Goal: Transaction & Acquisition: Purchase product/service

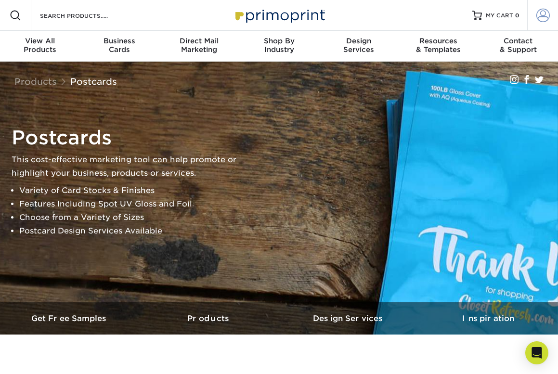
click at [543, 15] on span at bounding box center [542, 15] width 13 height 13
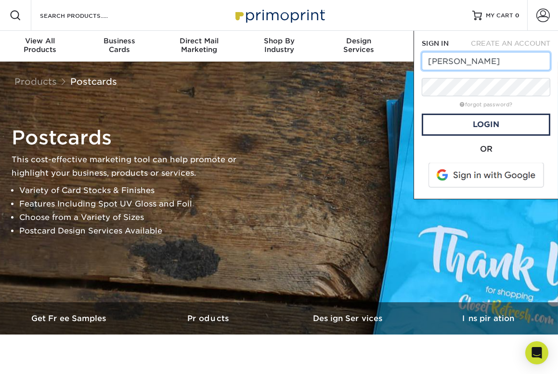
type input "dane.s.mccoy@gmail.com"
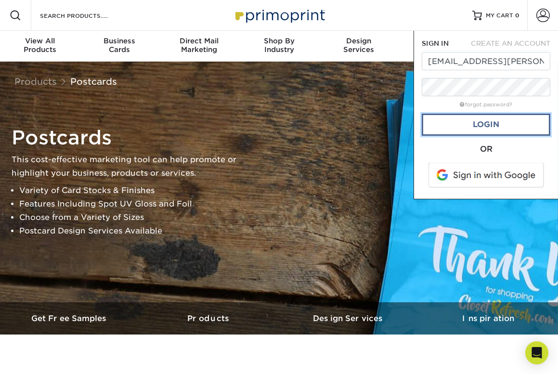
click at [457, 128] on link "Login" at bounding box center [486, 125] width 129 height 22
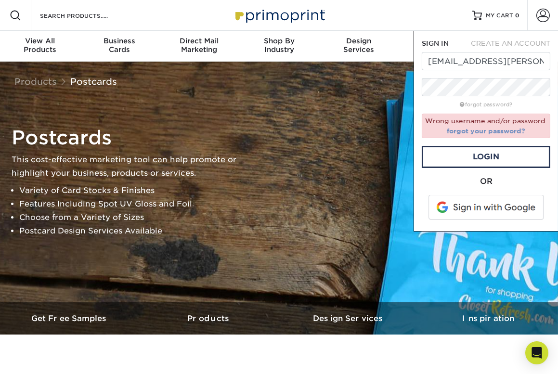
click at [459, 132] on link "forgot your password?" at bounding box center [486, 131] width 78 height 8
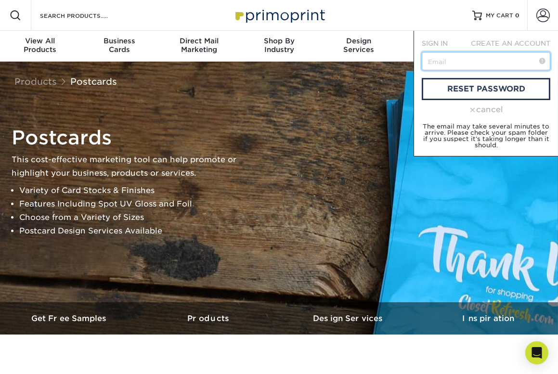
click at [450, 67] on input "text" at bounding box center [486, 61] width 129 height 18
type input "[EMAIL_ADDRESS][PERSON_NAME][DOMAIN_NAME]"
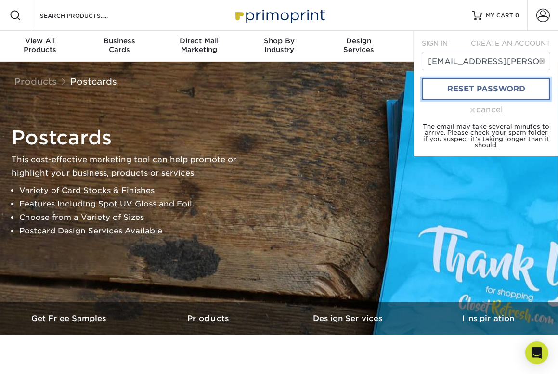
click at [465, 89] on link "reset password" at bounding box center [486, 89] width 129 height 22
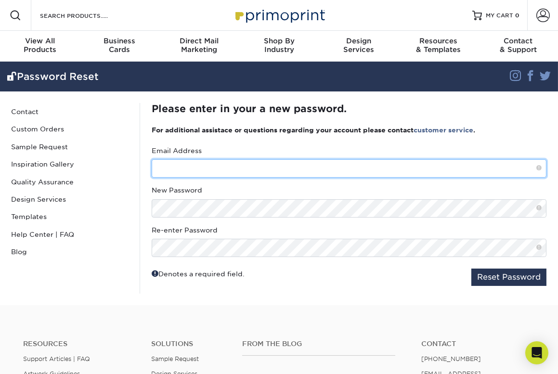
click at [219, 165] on input "text" at bounding box center [349, 168] width 395 height 18
type input "[EMAIL_ADDRESS][PERSON_NAME][DOMAIN_NAME]"
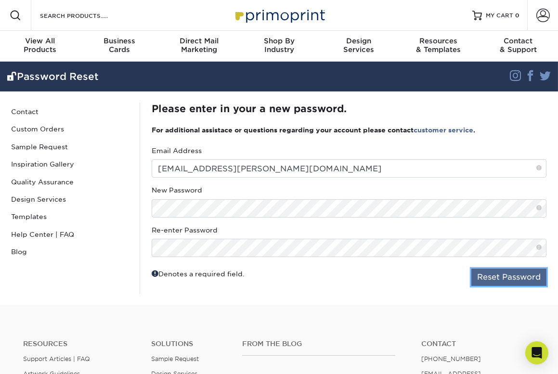
click at [505, 276] on button "Reset Password" at bounding box center [508, 277] width 75 height 17
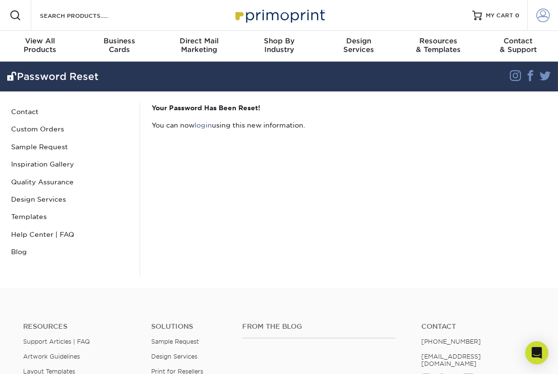
type input "dane.s.mccoy@gmail.com"
click at [549, 13] on link "Account" at bounding box center [542, 15] width 31 height 31
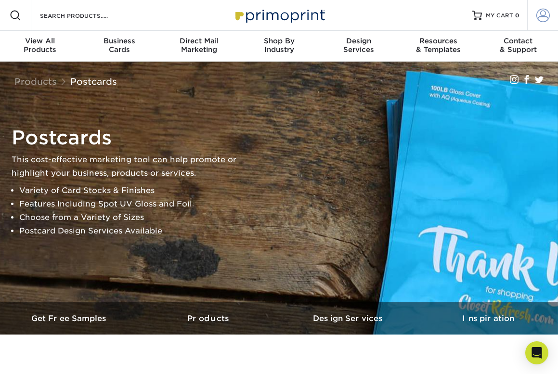
type input "[EMAIL_ADDRESS][PERSON_NAME][DOMAIN_NAME]"
click at [549, 18] on span at bounding box center [542, 15] width 13 height 13
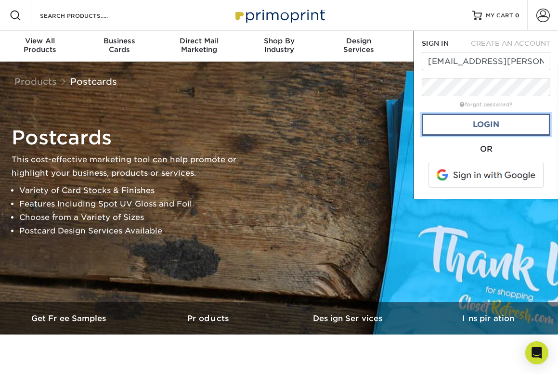
click at [438, 128] on link "Login" at bounding box center [486, 125] width 129 height 22
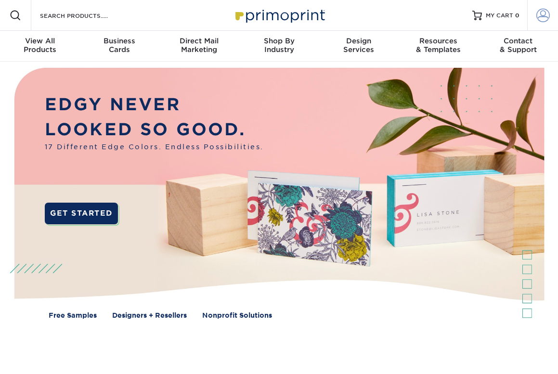
type input "dane.s.mccoy@gmail.com"
click at [538, 17] on span at bounding box center [542, 15] width 13 height 13
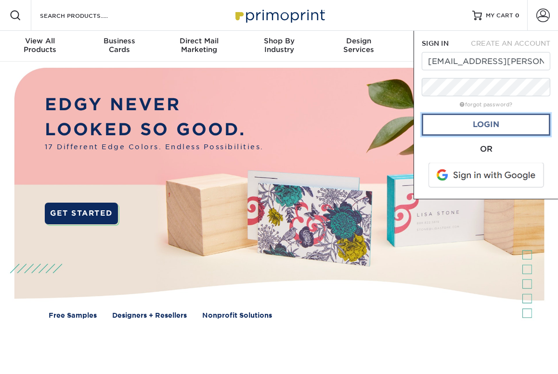
click at [469, 126] on link "Login" at bounding box center [486, 125] width 129 height 22
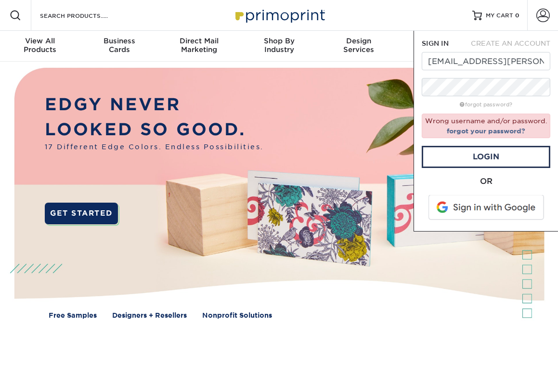
click at [372, 207] on img at bounding box center [279, 200] width 552 height 276
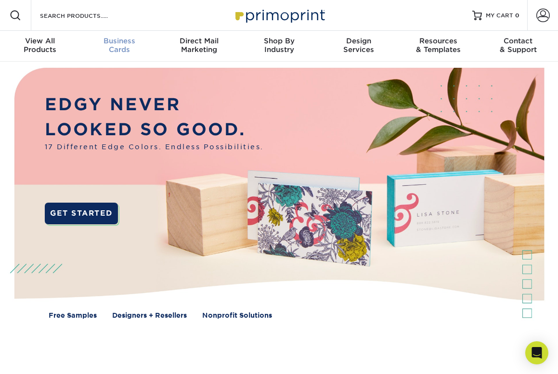
click at [117, 48] on div "Business Cards" at bounding box center [120, 45] width 80 height 17
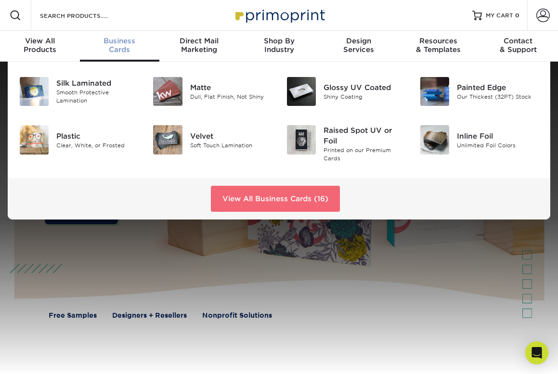
click at [262, 195] on link "View All Business Cards (16)" at bounding box center [275, 199] width 129 height 26
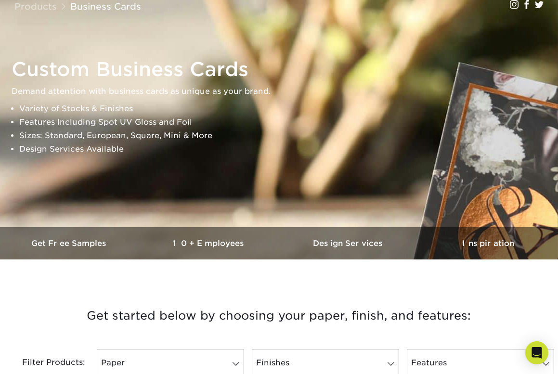
scroll to position [142, 0]
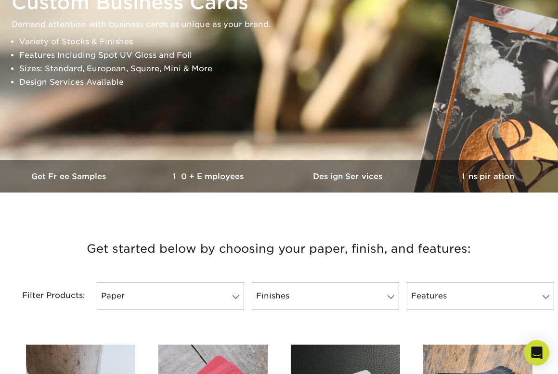
click at [531, 345] on div "Open Intercom Messenger" at bounding box center [537, 353] width 26 height 26
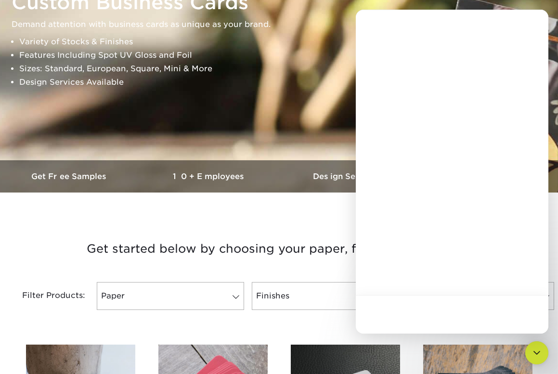
scroll to position [0, 0]
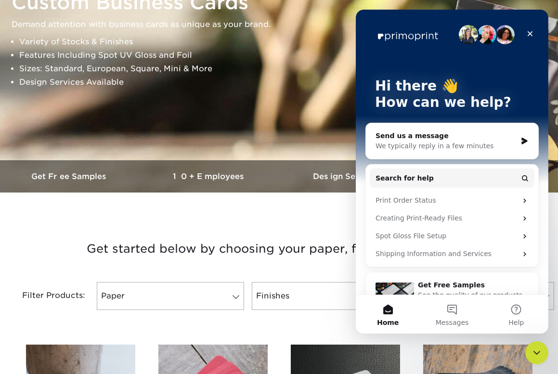
click at [413, 145] on div "We typically reply in a few minutes" at bounding box center [445, 146] width 141 height 10
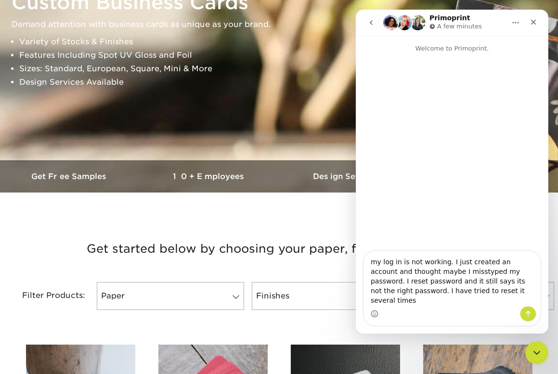
type textarea "my log in is not working. I just created an account and thought maybe I misstyp…"
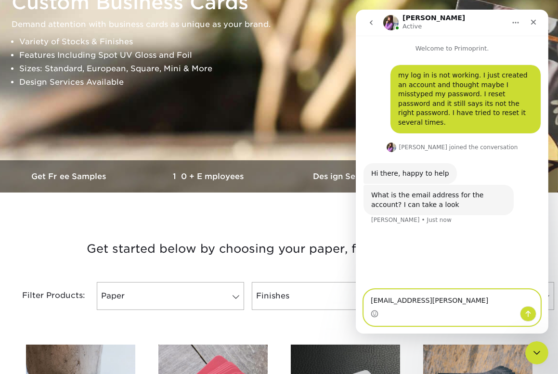
type textarea "dane.s.mccoy@gmail.com"
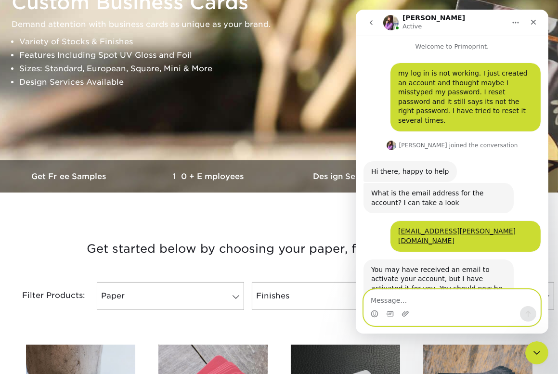
scroll to position [22, 0]
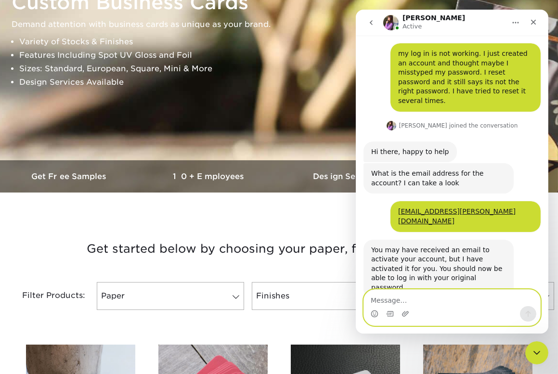
click at [406, 306] on textarea "Message…" at bounding box center [451, 298] width 176 height 16
type textarea "ok great thank you so much"
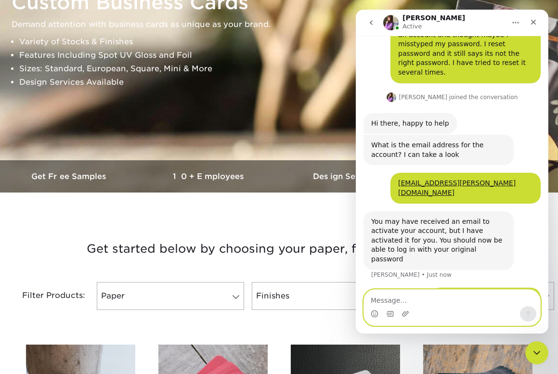
scroll to position [51, 0]
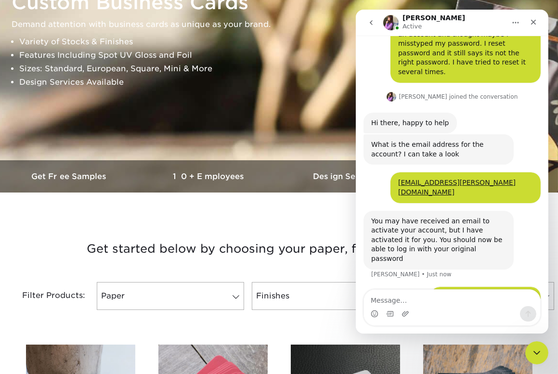
click at [511, 24] on icon "Home" at bounding box center [515, 23] width 8 height 8
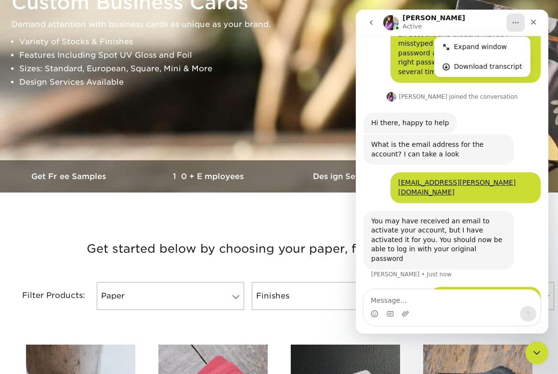
click at [511, 22] on icon "Home" at bounding box center [515, 23] width 8 height 8
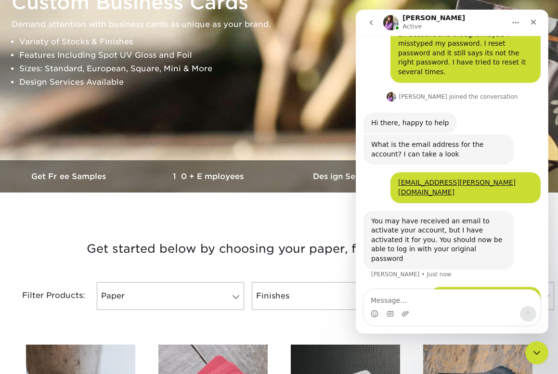
click at [373, 23] on icon "go back" at bounding box center [371, 23] width 8 height 8
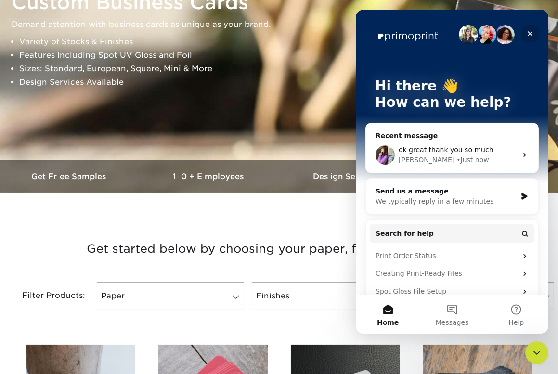
click at [531, 31] on icon "Close" at bounding box center [529, 33] width 5 height 5
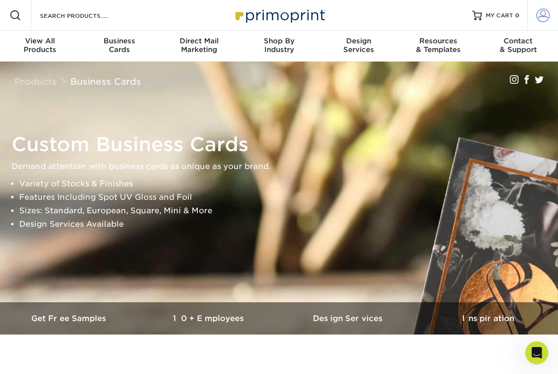
click at [541, 15] on span at bounding box center [542, 15] width 13 height 13
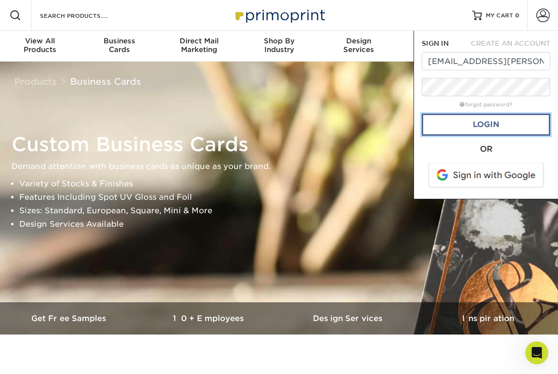
click at [473, 126] on link "Login" at bounding box center [486, 125] width 129 height 22
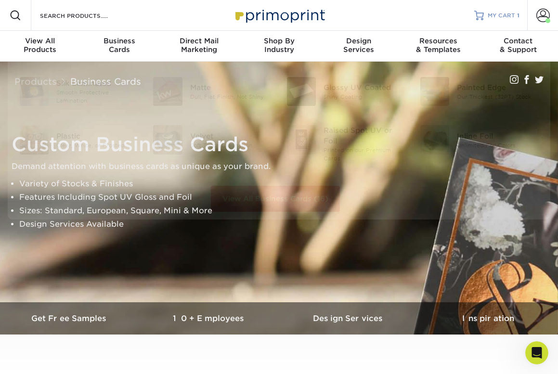
click at [499, 14] on span "MY CART" at bounding box center [501, 16] width 27 height 8
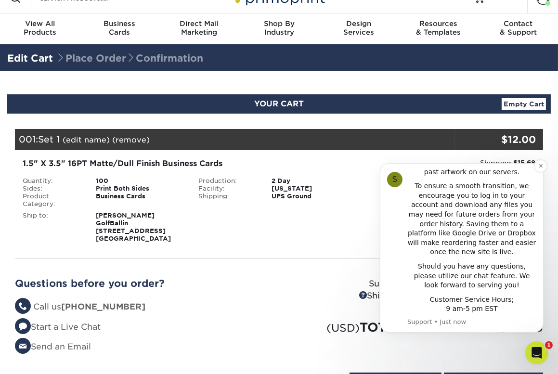
scroll to position [20, 0]
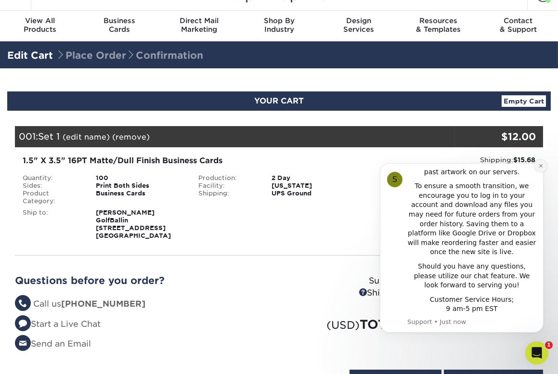
click at [542, 165] on icon "Dismiss notification" at bounding box center [540, 165] width 5 height 5
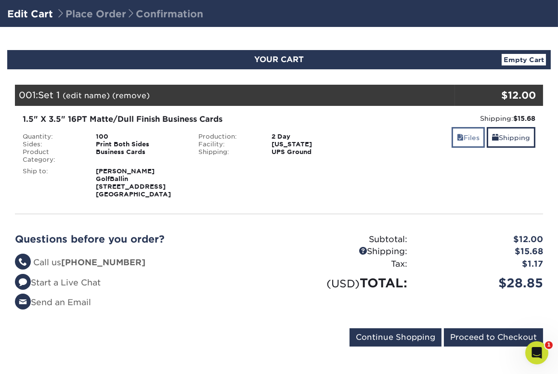
scroll to position [83, 0]
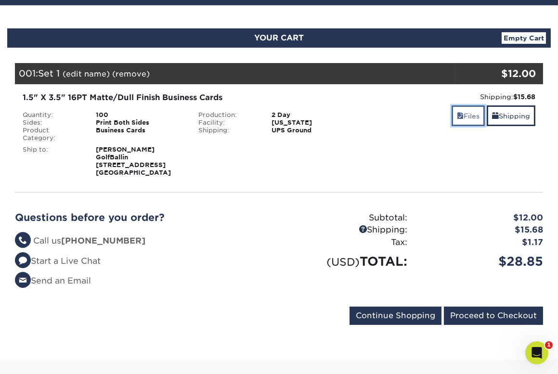
click at [472, 117] on link "Files" at bounding box center [468, 115] width 33 height 21
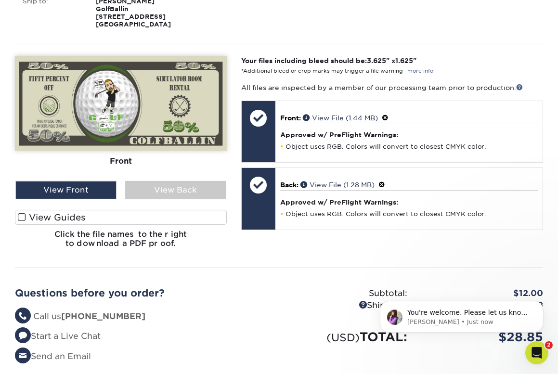
scroll to position [0, 0]
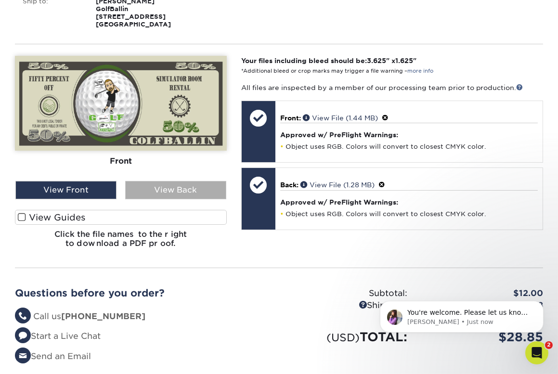
click at [171, 191] on div "View Back" at bounding box center [175, 190] width 101 height 18
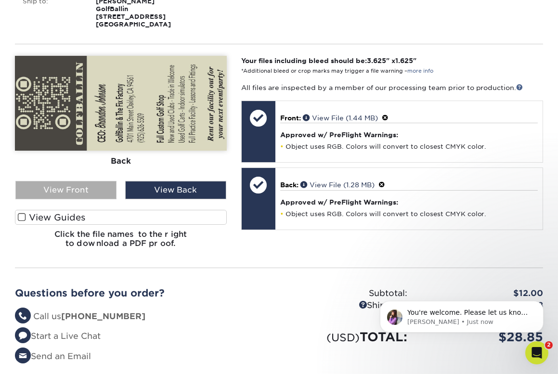
click at [112, 188] on div "View Front" at bounding box center [65, 190] width 101 height 18
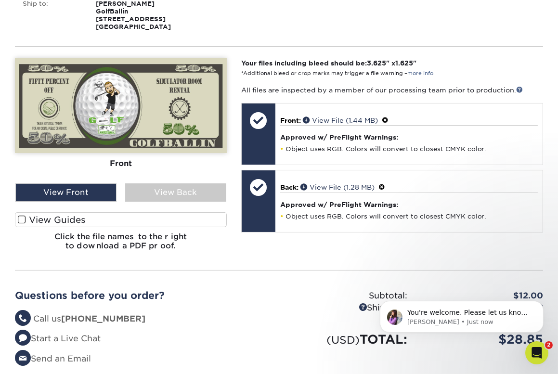
scroll to position [166, 0]
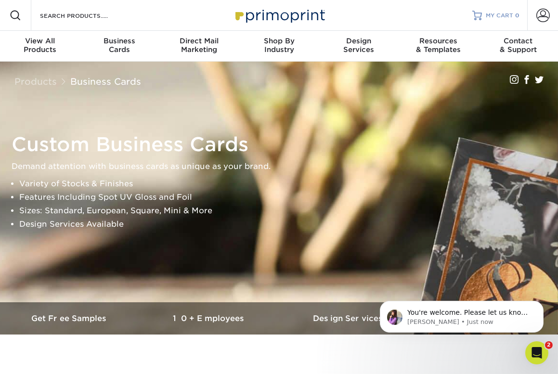
click at [493, 13] on span "MY CART" at bounding box center [499, 16] width 27 height 8
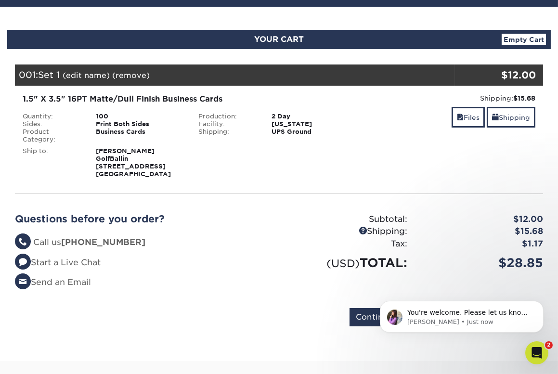
scroll to position [84, 0]
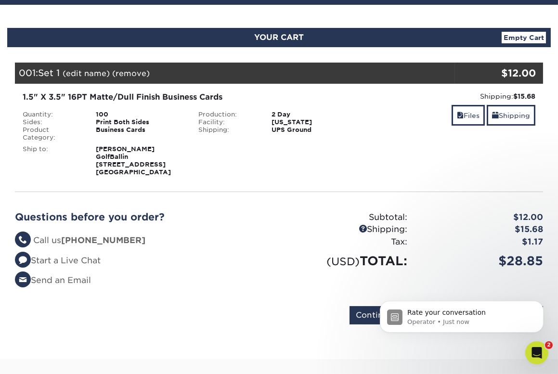
click at [516, 37] on link "Empty Cart" at bounding box center [524, 38] width 44 height 12
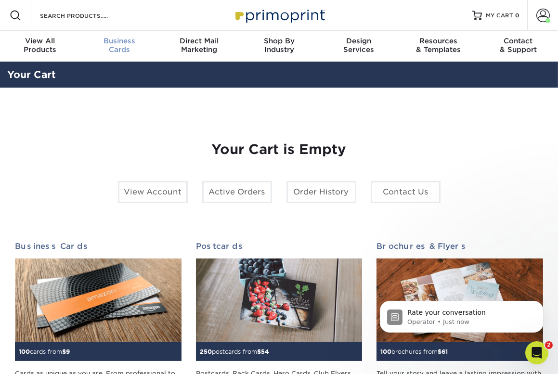
click at [121, 36] on link "Business Cards" at bounding box center [120, 46] width 80 height 31
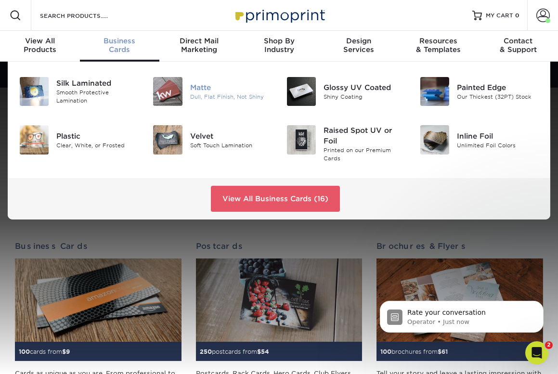
click at [222, 89] on div "Matte" at bounding box center [231, 87] width 82 height 11
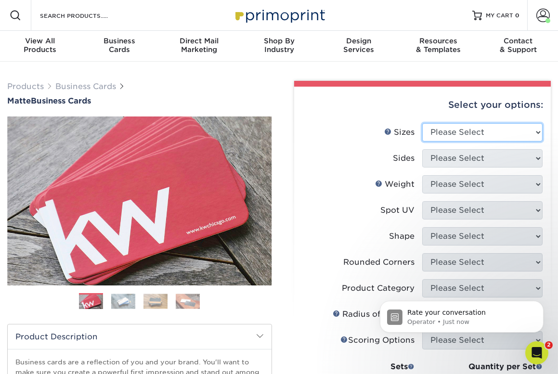
click at [469, 134] on select "Please Select 1.5" x 3.5" - Mini 1.75" x 3.5" - Mini 2" x 2" - Square 2" x 3" -…" at bounding box center [482, 132] width 120 height 18
select select "1.50x3.50"
click at [422, 123] on select "Please Select 1.5" x 3.5" - Mini 1.75" x 3.5" - Mini 2" x 2" - Square 2" x 3" -…" at bounding box center [482, 132] width 120 height 18
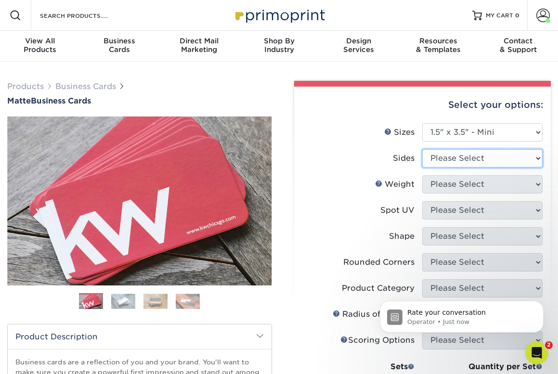
click at [448, 162] on select "Please Select Print Both Sides Print Front Only" at bounding box center [482, 158] width 120 height 18
select select "13abbda7-1d64-4f25-8bb2-c179b224825d"
click at [422, 149] on select "Please Select Print Both Sides Print Front Only" at bounding box center [482, 158] width 120 height 18
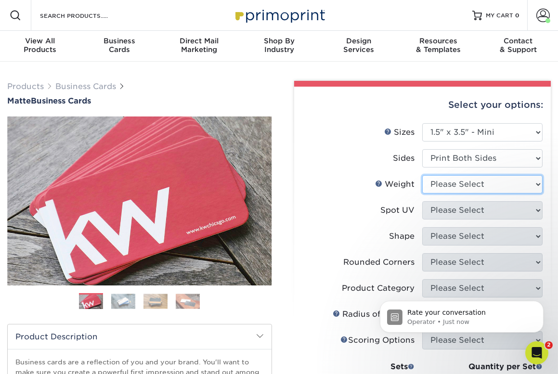
click at [451, 188] on select "Please Select 16PT 14PT" at bounding box center [482, 184] width 120 height 18
select select "16PT"
click at [422, 175] on select "Please Select 16PT 14PT" at bounding box center [482, 184] width 120 height 18
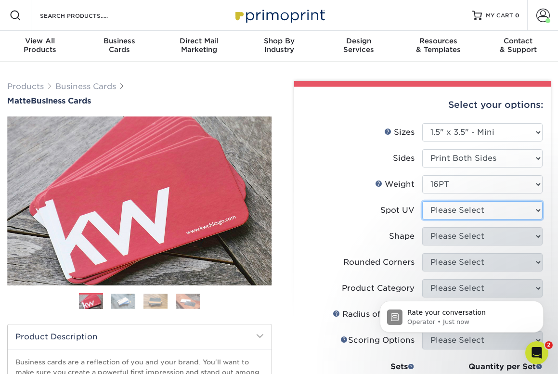
click at [447, 208] on select "Please Select No Spot UV Front and Back (Both Sides) Front Only Back Only" at bounding box center [482, 210] width 120 height 18
select select "3"
click at [422, 201] on select "Please Select No Spot UV Front and Back (Both Sides) Front Only Back Only" at bounding box center [482, 210] width 120 height 18
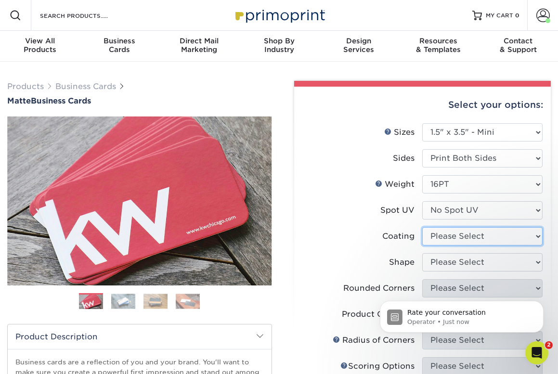
click at [451, 234] on select at bounding box center [482, 236] width 120 height 18
select select "121bb7b5-3b4d-429f-bd8d-bbf80e953313"
click at [422, 227] on select at bounding box center [482, 236] width 120 height 18
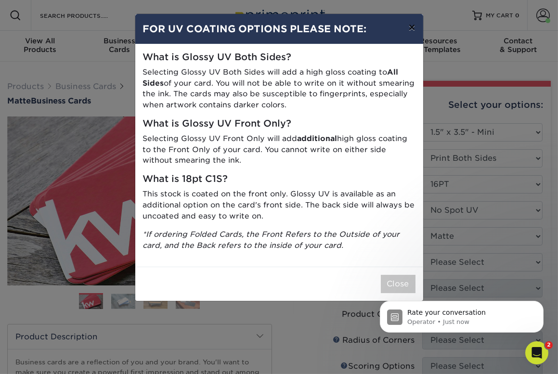
click at [410, 29] on button "×" at bounding box center [412, 27] width 22 height 27
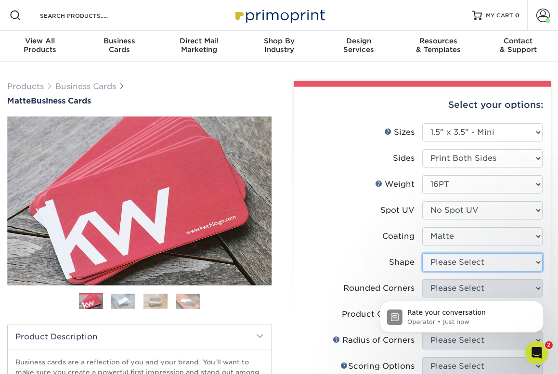
click at [451, 260] on select "Please Select Standard" at bounding box center [482, 262] width 120 height 18
select select "standard"
click at [422, 253] on select "Please Select Standard" at bounding box center [482, 262] width 120 height 18
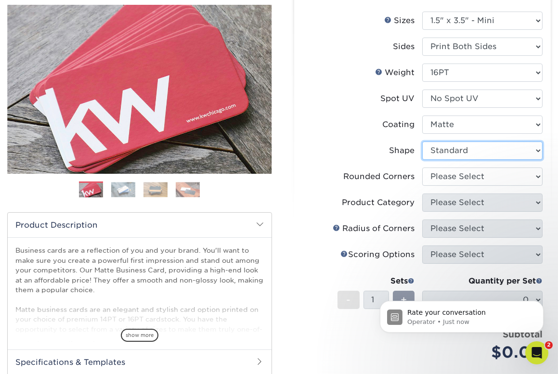
scroll to position [128, 0]
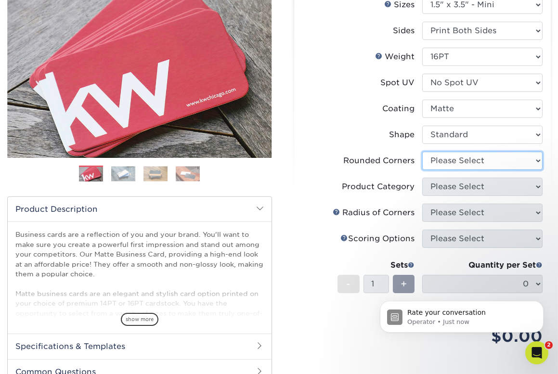
click at [463, 154] on select "Please Select Yes - Round 2 Corners Yes - Round 4 Corners No" at bounding box center [482, 161] width 120 height 18
select select "0"
click at [422, 152] on select "Please Select Yes - Round 2 Corners Yes - Round 4 Corners No" at bounding box center [482, 161] width 120 height 18
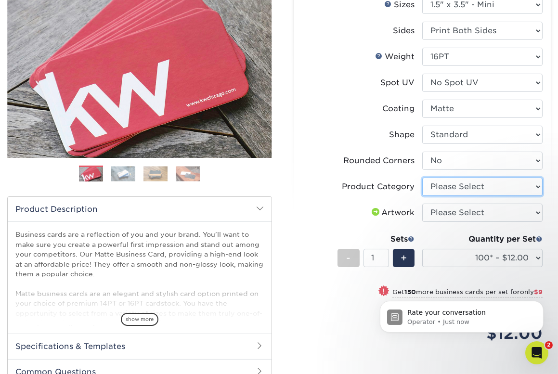
click at [450, 186] on select "Please Select Business Cards" at bounding box center [482, 187] width 120 height 18
select select "3b5148f1-0588-4f88-a218-97bcfdce65c1"
click at [422, 178] on select "Please Select Business Cards" at bounding box center [482, 187] width 120 height 18
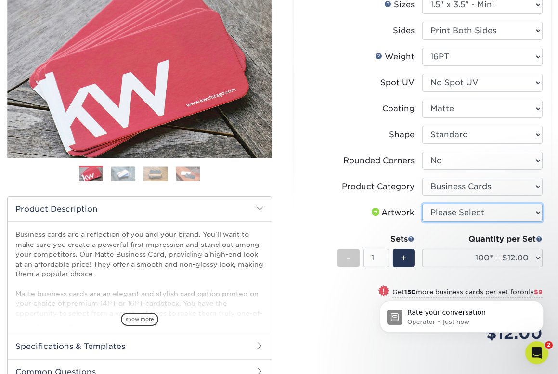
click at [449, 212] on select "Please Select I will upload files I need a design - $100" at bounding box center [482, 213] width 120 height 18
select select "upload"
click at [422, 204] on select "Please Select I will upload files I need a design - $100" at bounding box center [482, 213] width 120 height 18
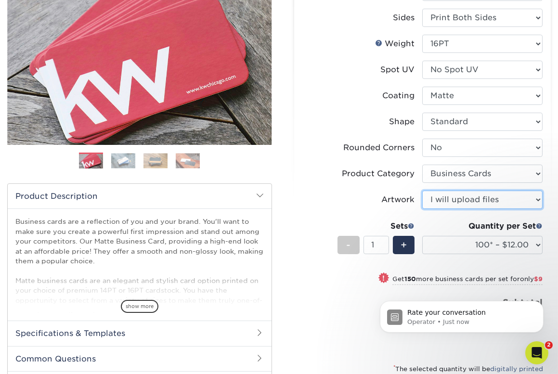
scroll to position [148, 0]
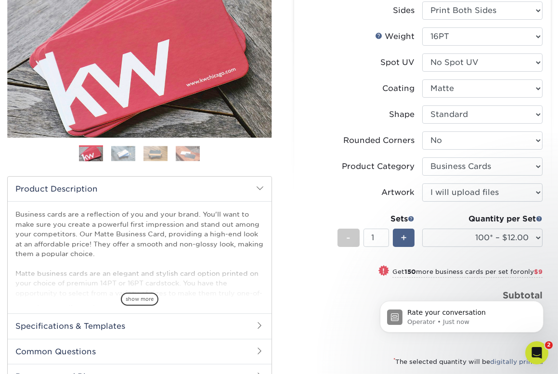
click at [407, 245] on div "+" at bounding box center [404, 238] width 22 height 18
type input "2"
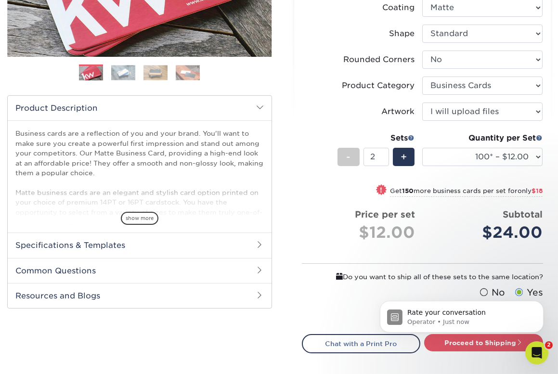
scroll to position [287, 0]
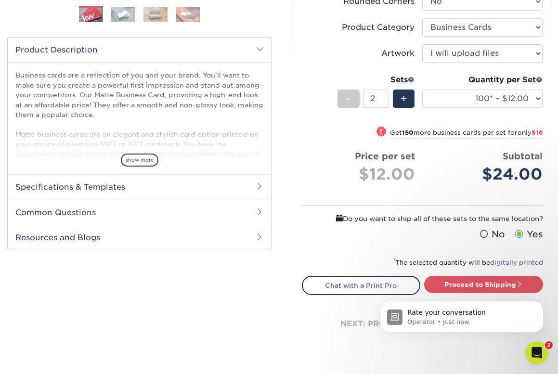
click html "Rate your conversation Operator • Just now"
click at [473, 285] on div "Rate your conversation Operator • Just now" at bounding box center [461, 272] width 177 height 120
click at [539, 301] on icon "Dismiss notification" at bounding box center [540, 302] width 5 height 5
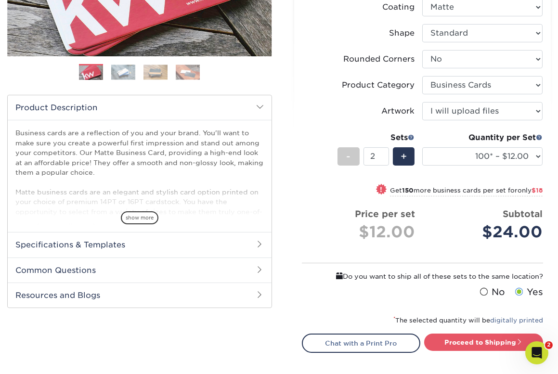
scroll to position [235, 0]
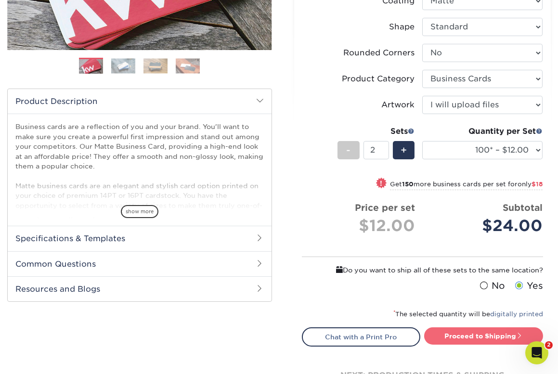
click at [476, 336] on link "Proceed to Shipping" at bounding box center [483, 335] width 119 height 17
type input "Set 1"
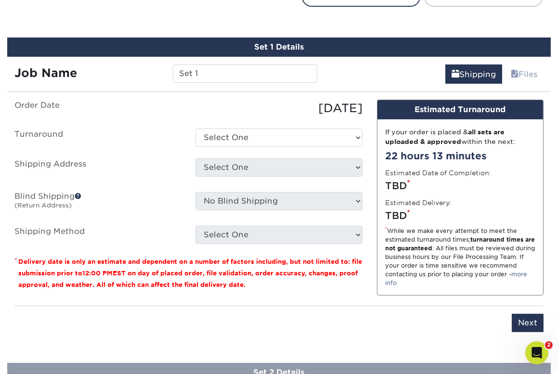
scroll to position [587, 0]
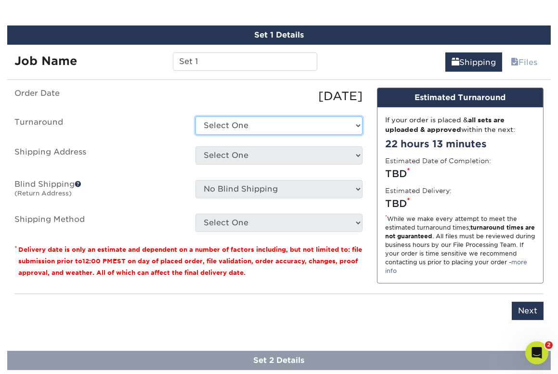
click at [246, 126] on select "Select One 2-4 Business Days 2 Day Next Business Day" at bounding box center [278, 126] width 167 height 18
select select "ef498291-846b-4219-b550-3d292e575181"
click at [195, 117] on select "Select One 2-4 Business Days 2 Day Next Business Day" at bounding box center [278, 126] width 167 height 18
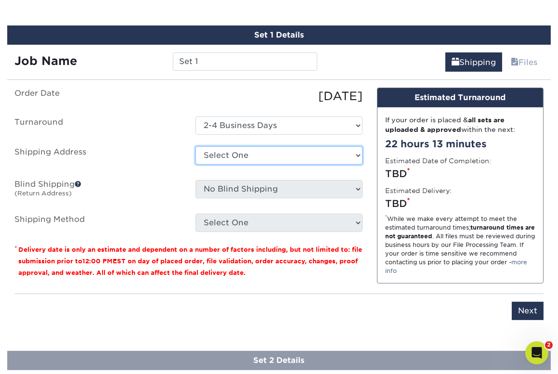
click at [238, 155] on select "Select One GolfBallin + Add New Address" at bounding box center [278, 155] width 167 height 18
select select "285080"
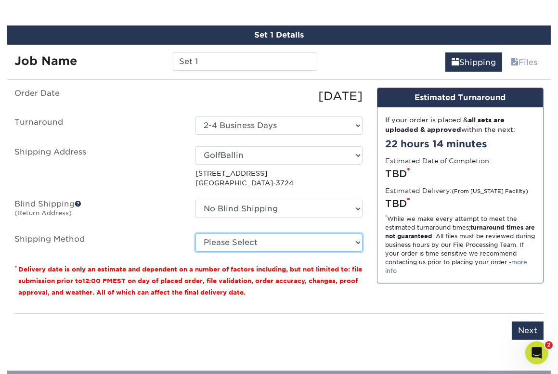
click at [235, 236] on select "Please Select Ground Shipping (+$15.68) 3 Day Shipping Service (+$18.73) 2 Day …" at bounding box center [278, 242] width 167 height 18
click at [195, 233] on select "Please Select Ground Shipping (+$15.68) 3 Day Shipping Service (+$18.73) 2 Day …" at bounding box center [278, 242] width 167 height 18
click at [253, 240] on select "Please Select Ground Shipping (+$15.68) 3 Day Shipping Service (+$18.73) 2 Day …" at bounding box center [278, 242] width 167 height 18
select select "13"
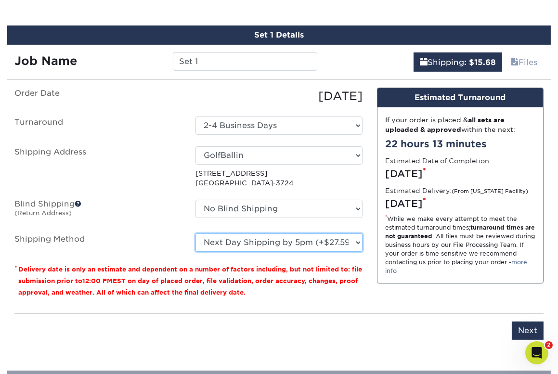
click at [195, 233] on select "Please Select Ground Shipping (+$15.68) 3 Day Shipping Service (+$18.73) 2 Day …" at bounding box center [278, 242] width 167 height 18
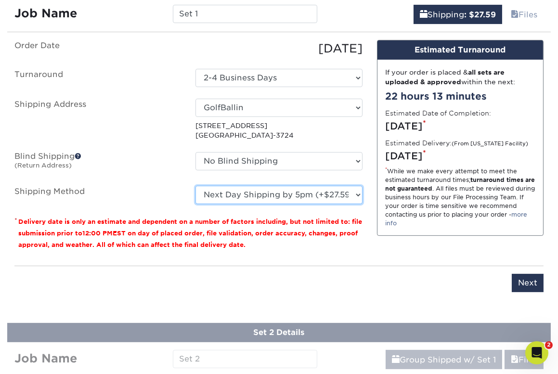
scroll to position [634, 0]
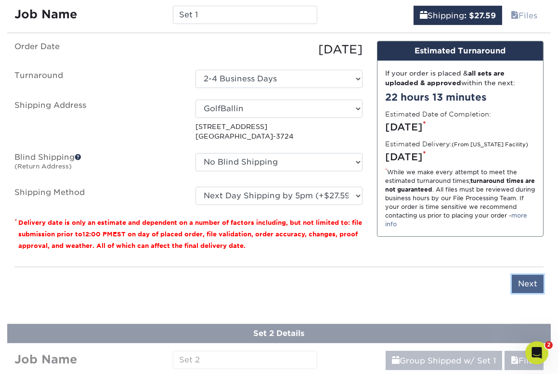
click at [524, 283] on input "Next" at bounding box center [528, 284] width 32 height 18
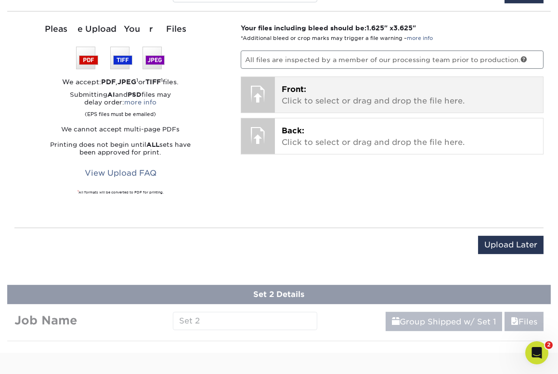
scroll to position [632, 0]
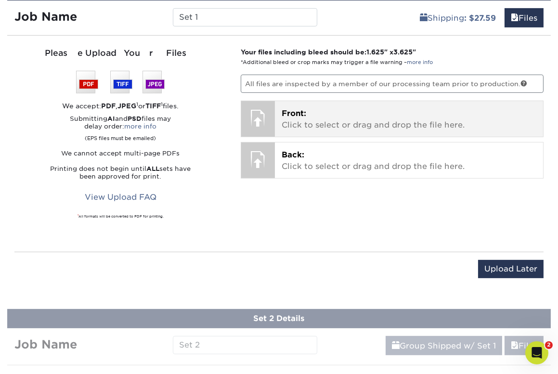
click at [340, 112] on p "Front: Click to select or drag and drop the file here." at bounding box center [409, 119] width 255 height 23
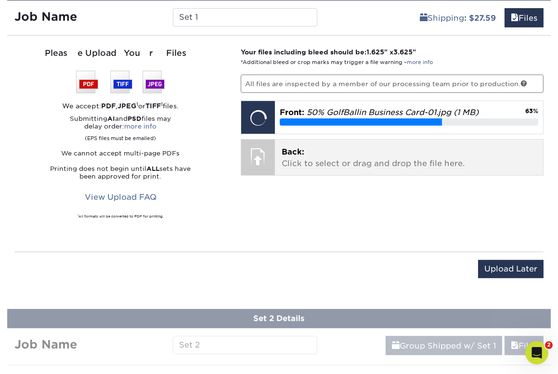
click at [378, 162] on p "Back: Click to select or drag and drop the file here." at bounding box center [409, 157] width 255 height 23
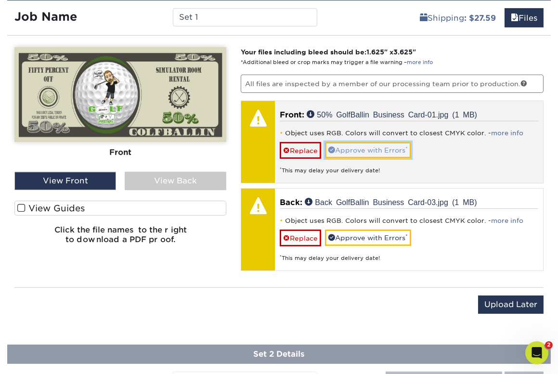
click at [364, 142] on link "Approve with Errors *" at bounding box center [368, 150] width 86 height 16
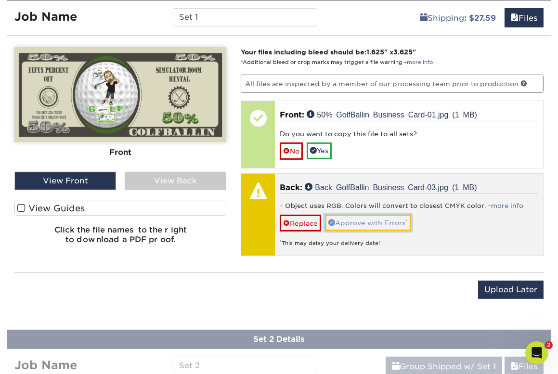
click at [360, 220] on link "Approve with Errors *" at bounding box center [368, 223] width 86 height 16
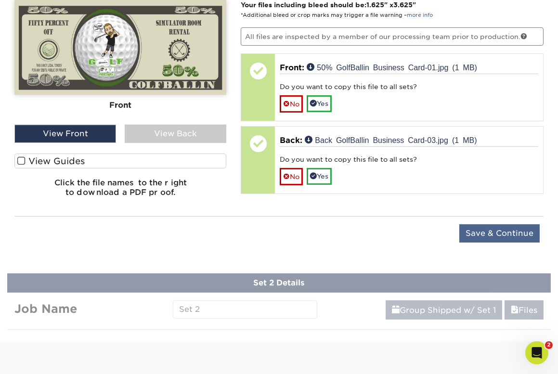
scroll to position [677, 0]
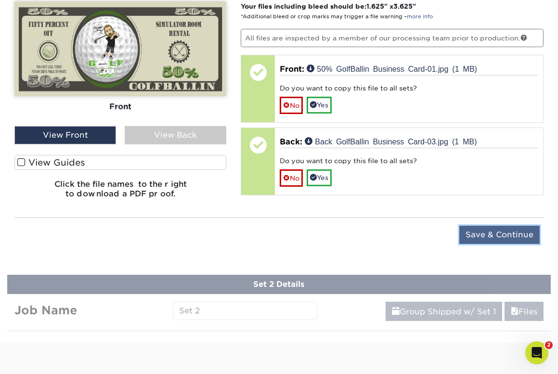
click at [489, 235] on input "Save & Continue" at bounding box center [499, 235] width 80 height 18
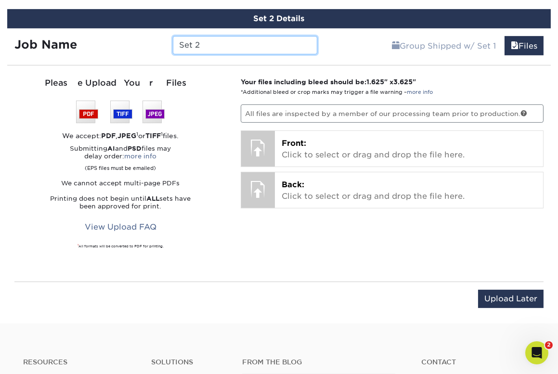
scroll to position [669, 0]
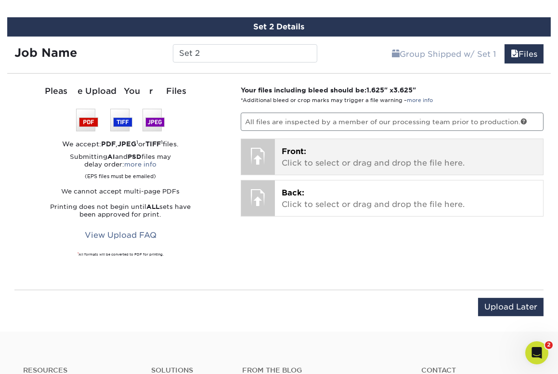
click at [334, 165] on p "Front: Click to select or drag and drop the file here." at bounding box center [409, 157] width 255 height 23
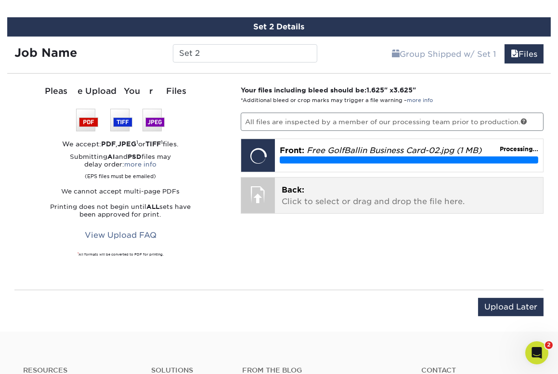
click at [390, 193] on p "Back: Click to select or drag and drop the file here." at bounding box center [409, 195] width 255 height 23
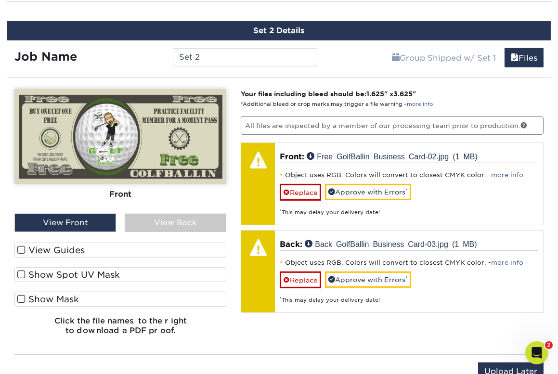
scroll to position [670, 0]
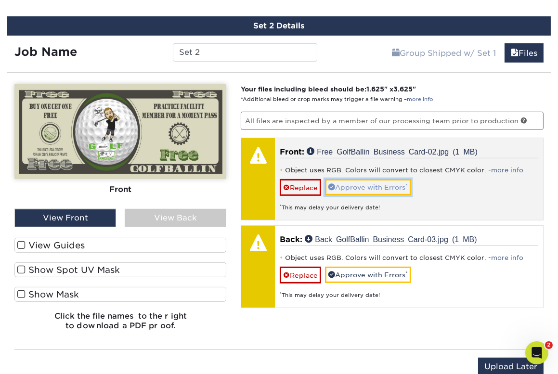
click at [373, 181] on link "Approve with Errors *" at bounding box center [368, 187] width 86 height 16
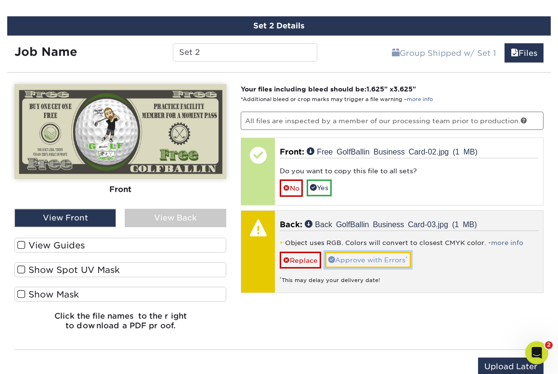
click at [355, 257] on link "Approve with Errors *" at bounding box center [368, 260] width 86 height 16
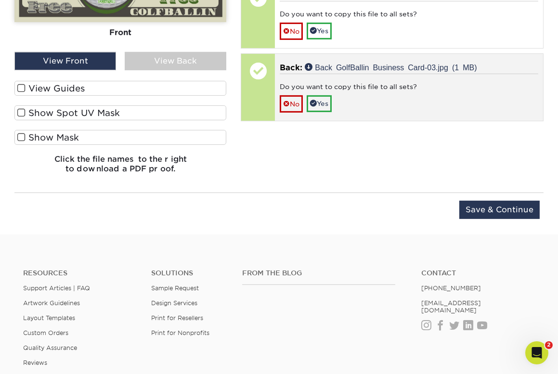
scroll to position [828, 0]
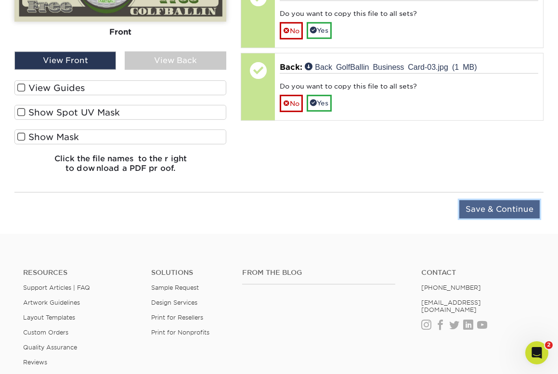
click at [503, 210] on input "Save & Continue" at bounding box center [499, 209] width 80 height 18
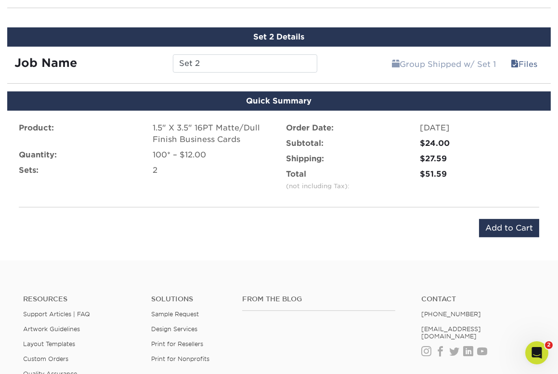
scroll to position [646, 0]
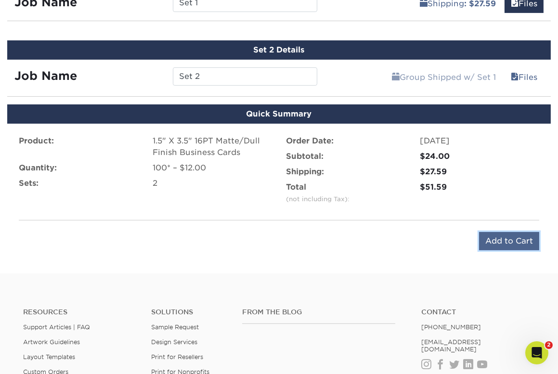
click at [510, 243] on input "Add to Cart" at bounding box center [509, 241] width 60 height 18
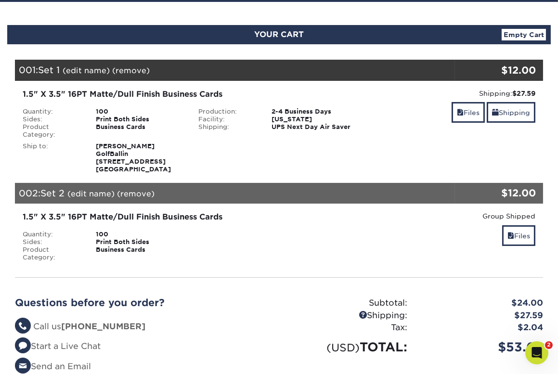
scroll to position [83, 0]
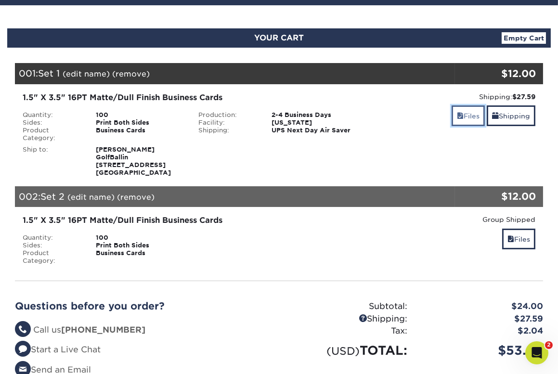
click at [455, 120] on link "Files" at bounding box center [468, 115] width 33 height 21
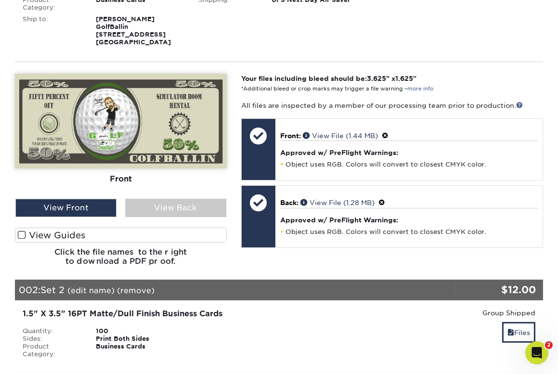
scroll to position [216, 0]
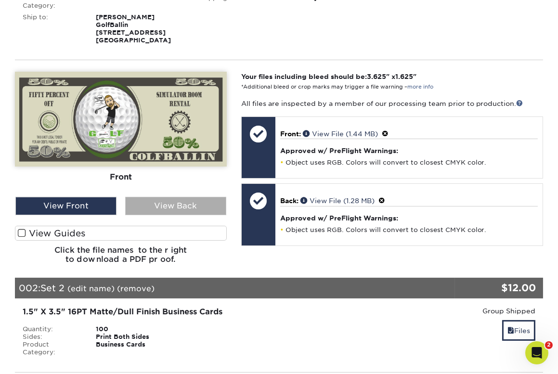
click at [169, 205] on div "View Back" at bounding box center [175, 206] width 101 height 18
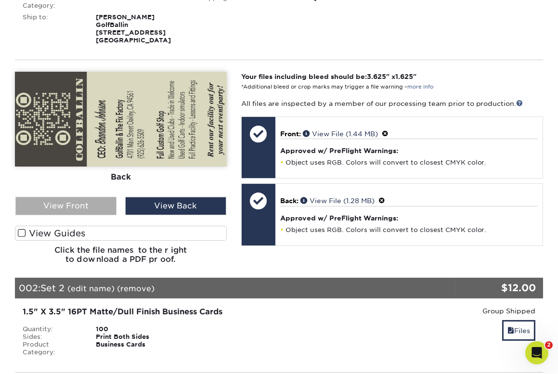
click at [65, 207] on div "View Front" at bounding box center [65, 206] width 101 height 18
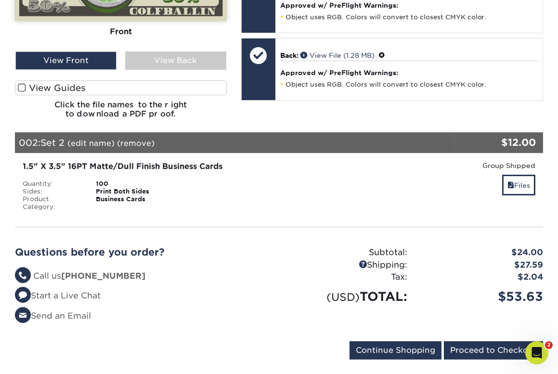
scroll to position [372, 0]
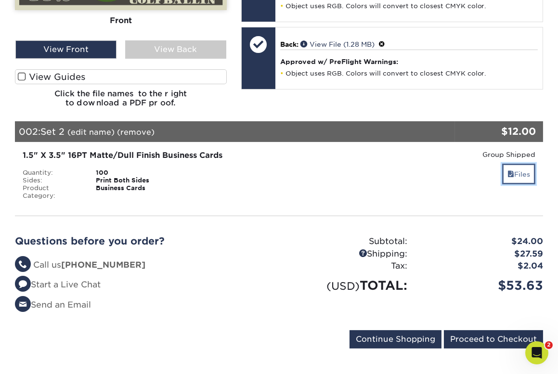
click at [512, 167] on link "Files" at bounding box center [518, 174] width 33 height 21
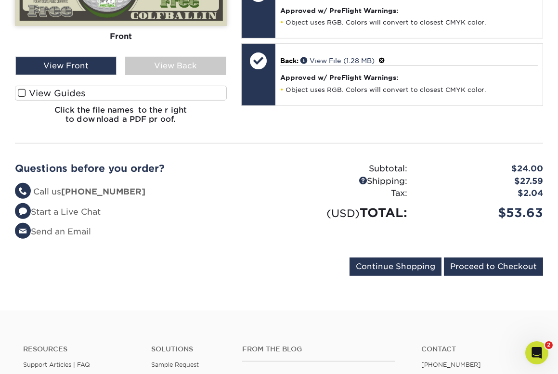
scroll to position [682, 0]
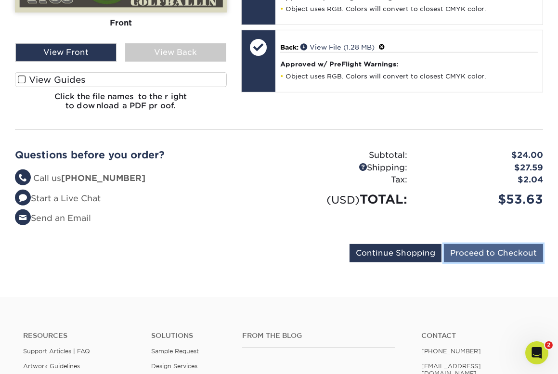
click at [467, 254] on input "Proceed to Checkout" at bounding box center [493, 253] width 99 height 18
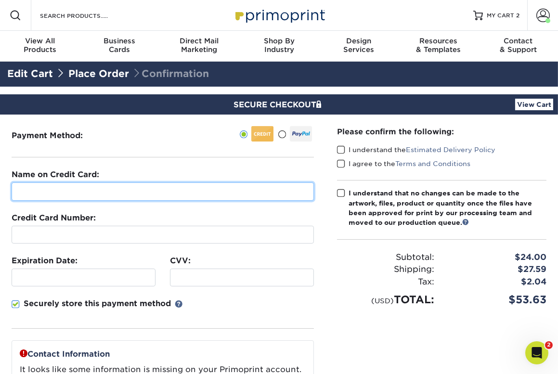
click at [69, 186] on input "text" at bounding box center [163, 191] width 302 height 18
type input "[PERSON_NAME]"
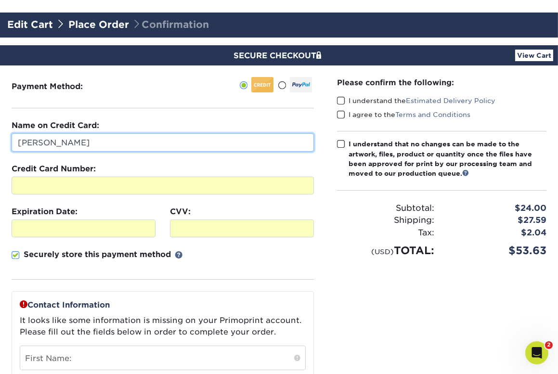
scroll to position [53, 0]
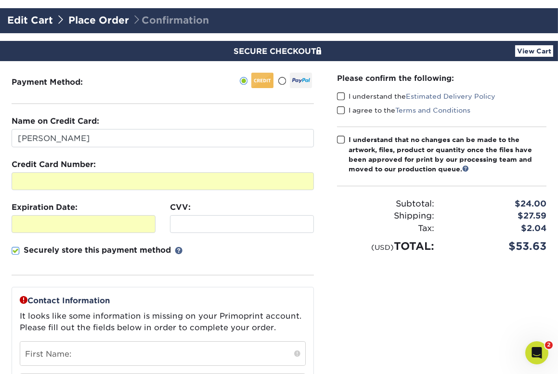
click at [193, 263] on div "Securely store this payment method" at bounding box center [163, 260] width 302 height 31
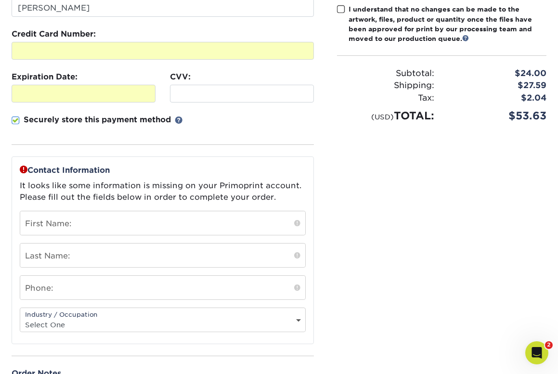
scroll to position [187, 0]
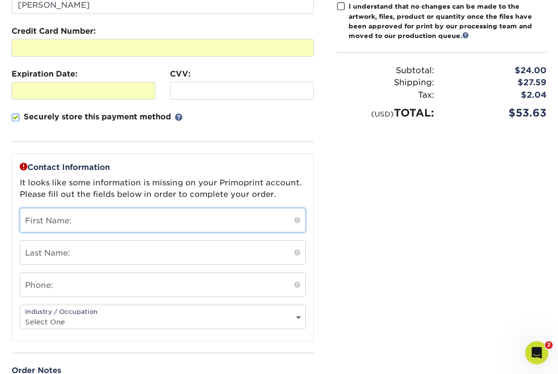
click at [102, 222] on input "text" at bounding box center [162, 220] width 285 height 24
type input "[PERSON_NAME]"
type input "mccoy"
type input "9253831961"
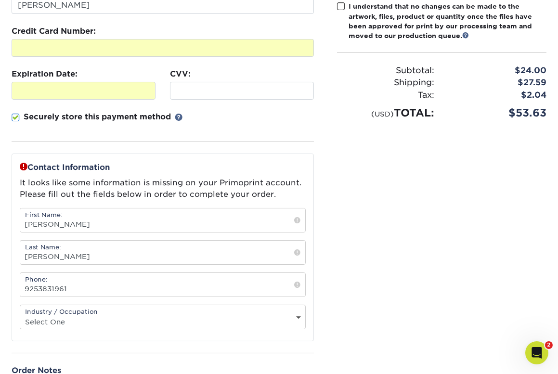
click at [85, 316] on select "Select One Administrative Executive Human Resources Construction Education Ente…" at bounding box center [162, 322] width 285 height 14
select select "11"
click at [20, 315] on select "Select One Administrative Executive Human Resources Construction Education Ente…" at bounding box center [162, 322] width 285 height 14
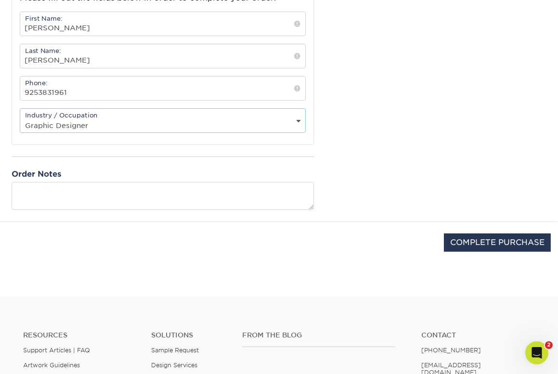
scroll to position [412, 0]
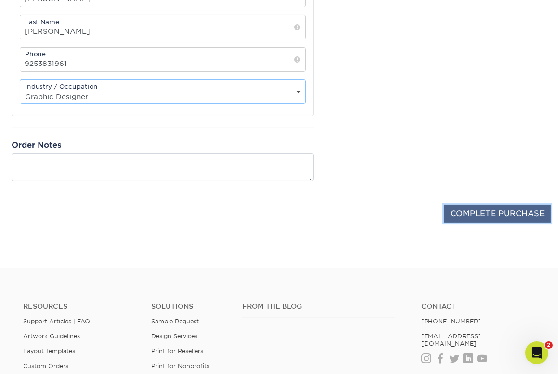
click at [473, 216] on input "COMPLETE PURCHASE" at bounding box center [497, 214] width 107 height 18
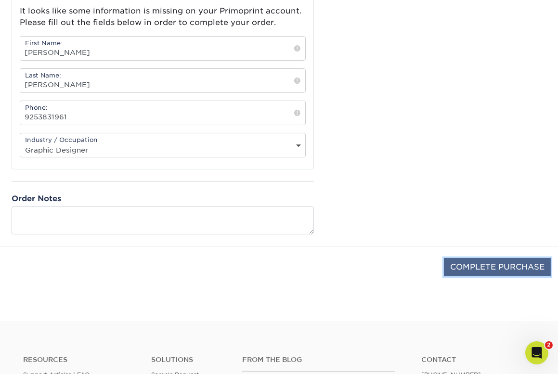
scroll to position [384, 0]
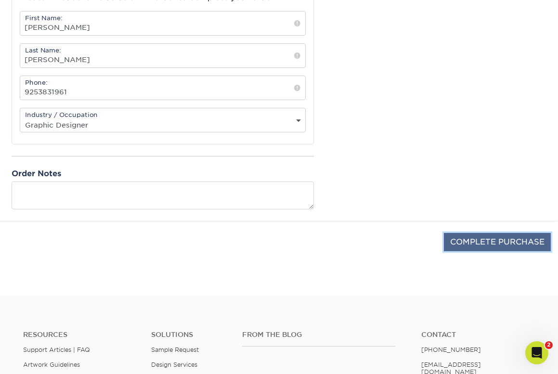
click at [495, 238] on input "COMPLETE PURCHASE" at bounding box center [497, 242] width 107 height 18
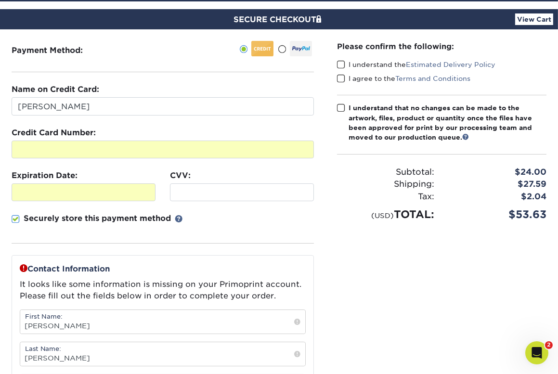
scroll to position [75, 0]
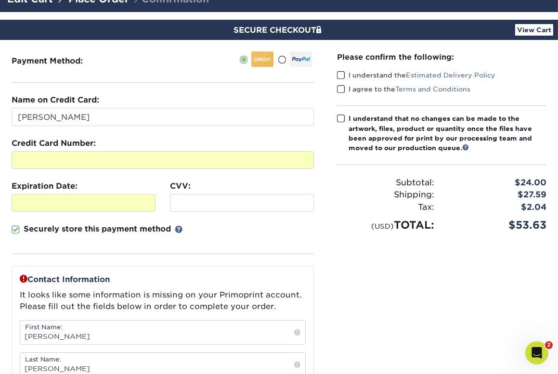
click at [342, 76] on span at bounding box center [341, 75] width 8 height 9
click at [0, 0] on input "I understand the Estimated Delivery Policy" at bounding box center [0, 0] width 0 height 0
click at [343, 89] on span at bounding box center [341, 89] width 8 height 9
click at [0, 0] on input "I agree to the Terms and Conditions" at bounding box center [0, 0] width 0 height 0
click at [341, 114] on span at bounding box center [341, 118] width 8 height 9
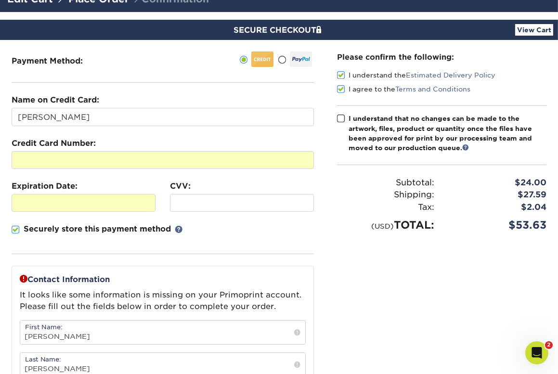
click at [0, 0] on input "I understand that no changes can be made to the artwork, files, product or quan…" at bounding box center [0, 0] width 0 height 0
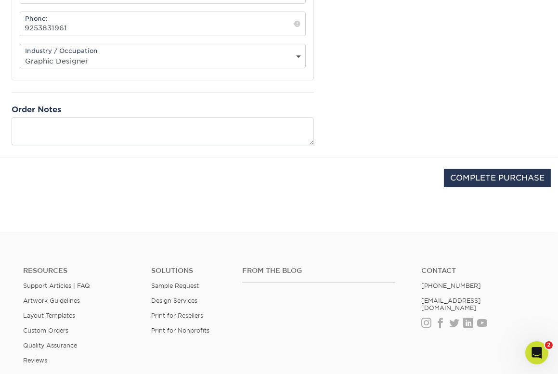
scroll to position [526, 0]
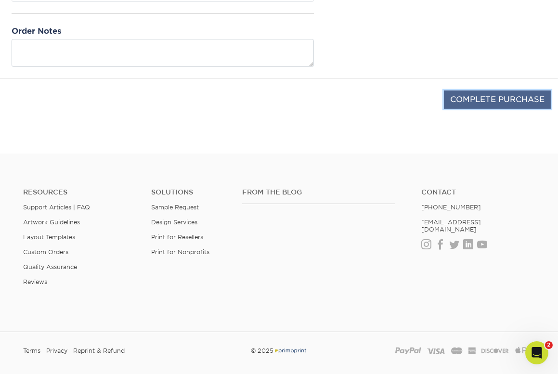
click at [470, 94] on input "COMPLETE PURCHASE" at bounding box center [497, 100] width 107 height 18
type input "PROCESSING, PLEASE WAIT..."
